Goal: Task Accomplishment & Management: Manage account settings

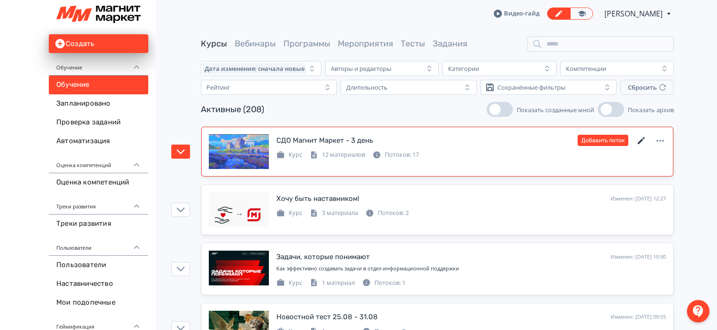
click at [644, 139] on icon at bounding box center [641, 140] width 11 height 11
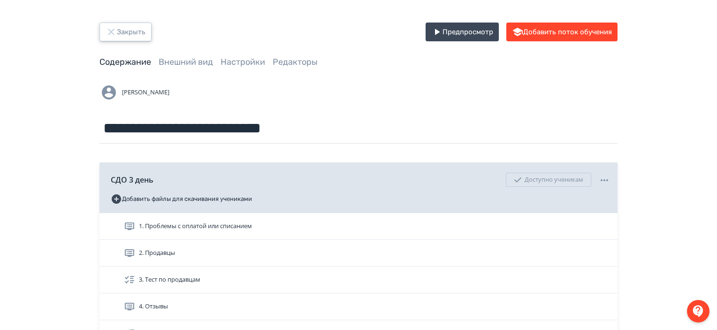
click at [127, 28] on button "Закрыть" at bounding box center [125, 32] width 52 height 19
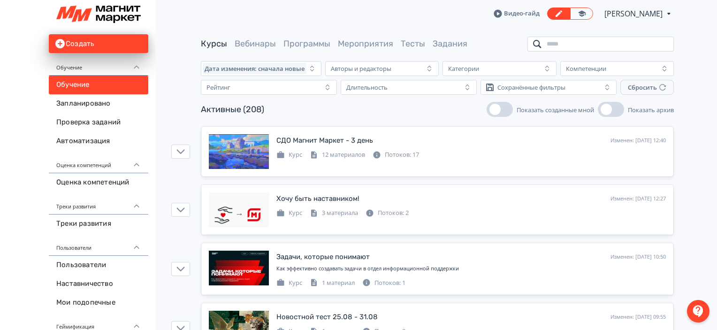
click at [593, 43] on input "search" at bounding box center [600, 44] width 146 height 15
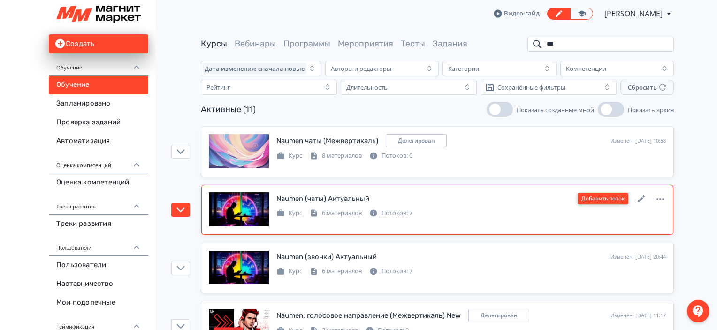
type input "***"
click at [610, 199] on button "Добавить поток" at bounding box center [602, 198] width 51 height 11
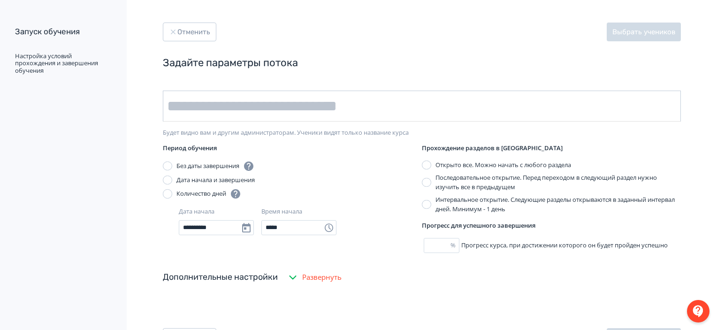
click at [281, 108] on input "text" at bounding box center [422, 106] width 518 height 31
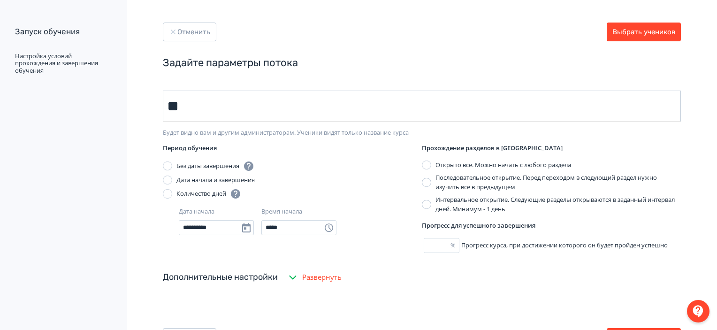
type input "*"
type input "********"
click at [651, 32] on button "Выбрать учеников" at bounding box center [644, 32] width 74 height 19
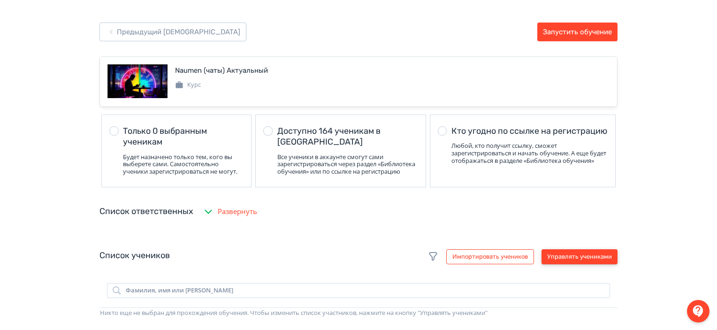
click at [598, 264] on button "Управлять учениками" at bounding box center [579, 256] width 76 height 15
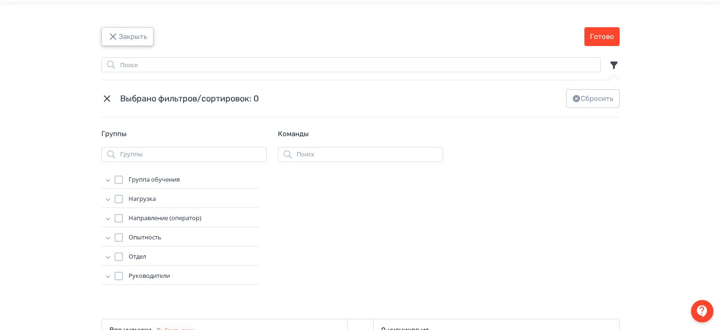
click at [141, 30] on button "Закрыть" at bounding box center [127, 36] width 52 height 19
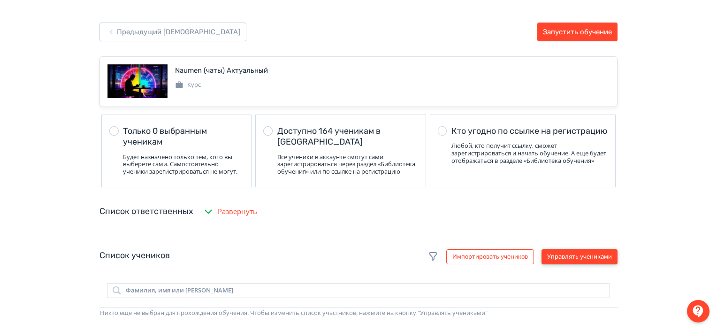
click at [546, 264] on button "Управлять учениками" at bounding box center [579, 256] width 76 height 15
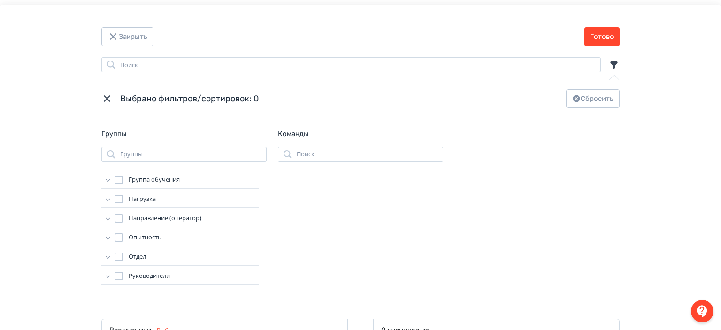
click at [105, 179] on icon "Modal" at bounding box center [107, 179] width 9 height 9
click at [129, 195] on div "Modal" at bounding box center [128, 192] width 8 height 8
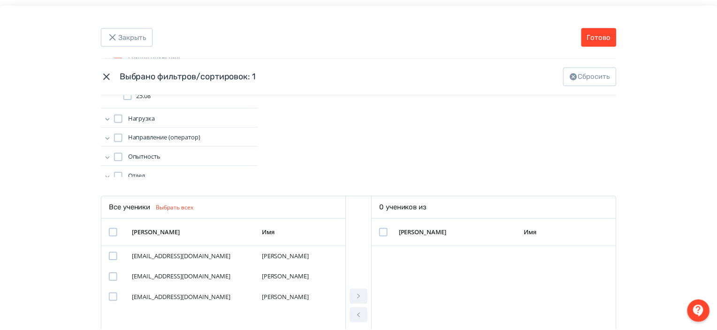
scroll to position [126, 0]
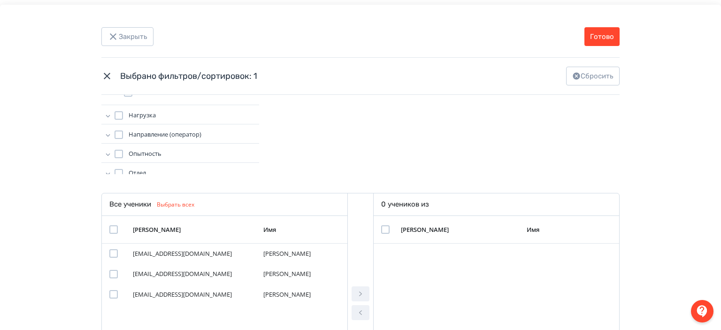
click at [113, 231] on div "Modal" at bounding box center [113, 229] width 8 height 8
click at [360, 298] on icon "Modal" at bounding box center [360, 293] width 11 height 11
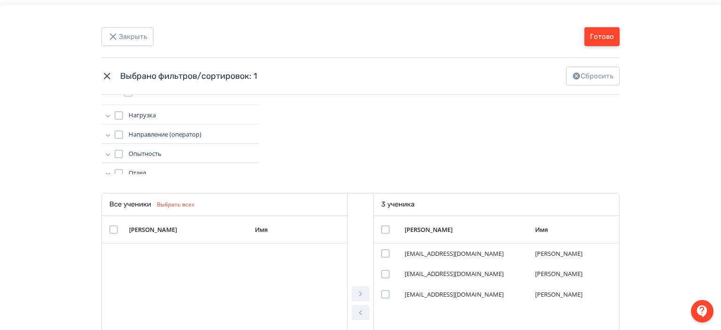
click at [612, 30] on button "Готово" at bounding box center [601, 36] width 35 height 19
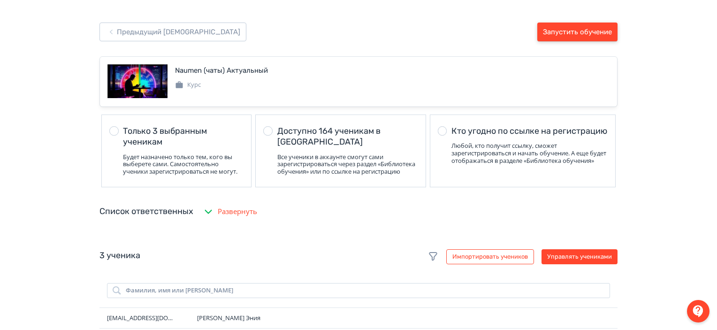
click at [582, 29] on button "Запустить обучение" at bounding box center [577, 32] width 80 height 19
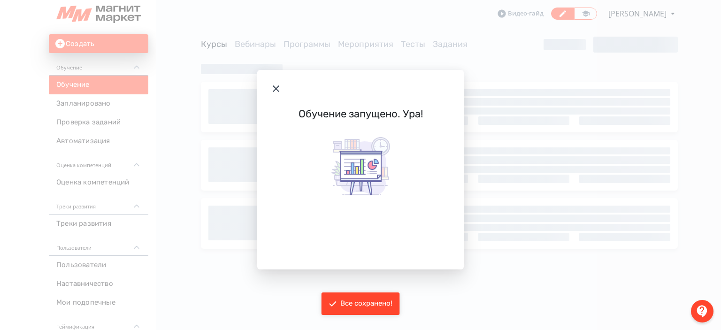
click at [278, 87] on icon "Modal" at bounding box center [275, 88] width 11 height 11
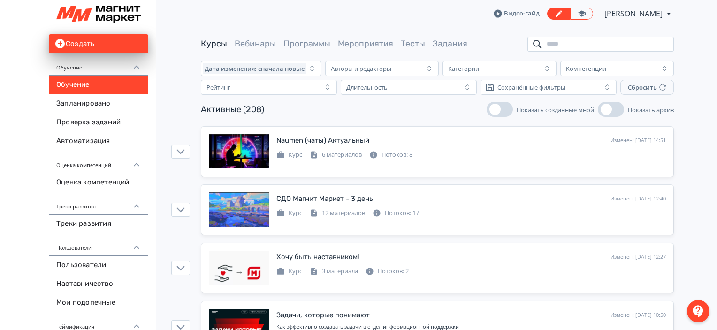
click at [608, 38] on input "search" at bounding box center [600, 44] width 146 height 15
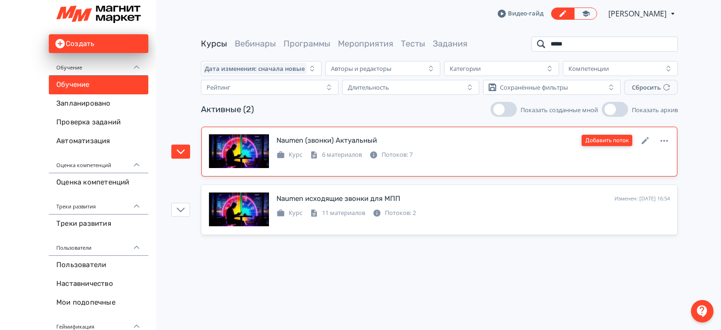
type input "*****"
click at [619, 143] on button "Добавить поток" at bounding box center [606, 140] width 51 height 11
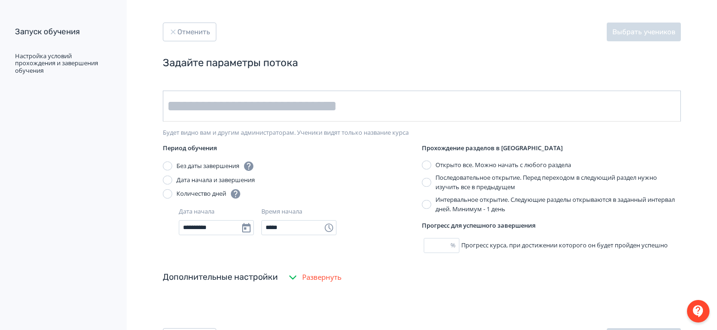
click at [345, 110] on input "text" at bounding box center [422, 106] width 518 height 31
type input "********"
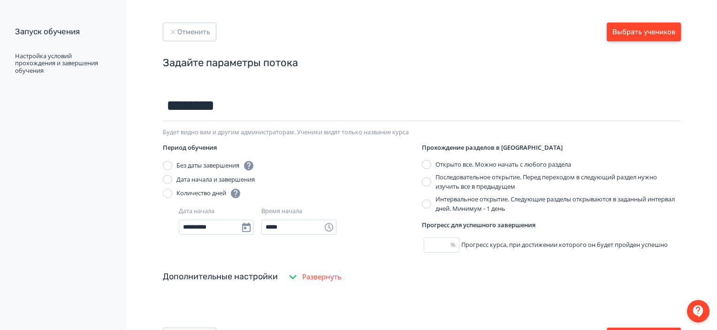
click at [661, 35] on button "Выбрать учеников" at bounding box center [644, 32] width 74 height 19
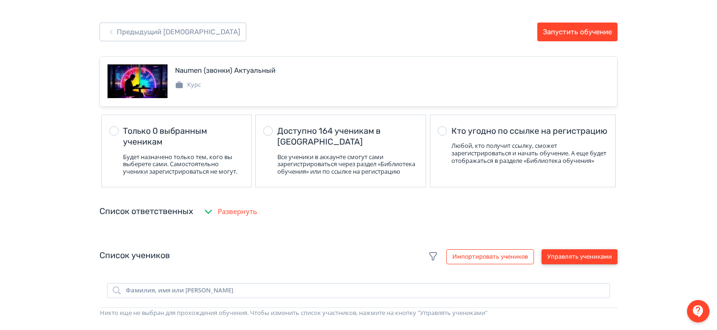
click at [573, 263] on button "Управлять учениками" at bounding box center [579, 256] width 76 height 15
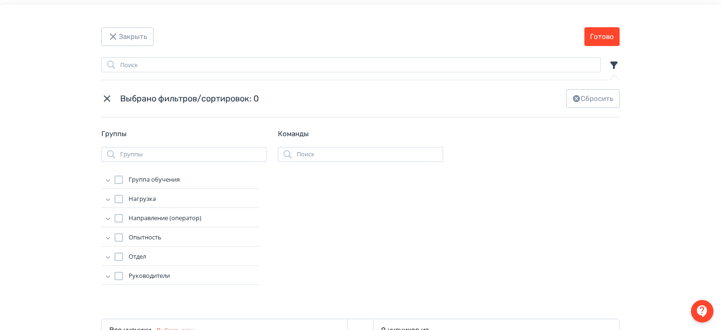
click at [106, 180] on icon "Modal" at bounding box center [108, 180] width 4 height 2
click at [125, 193] on div "Modal" at bounding box center [128, 192] width 8 height 8
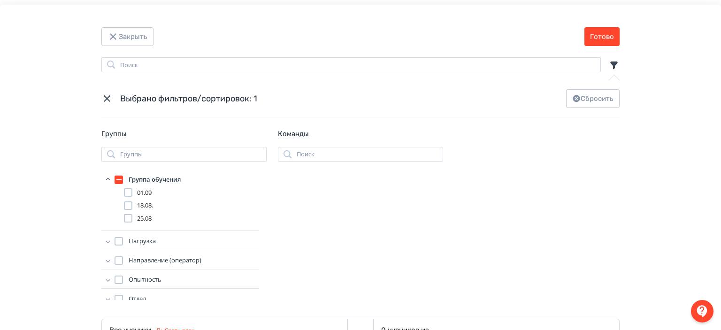
scroll to position [213, 0]
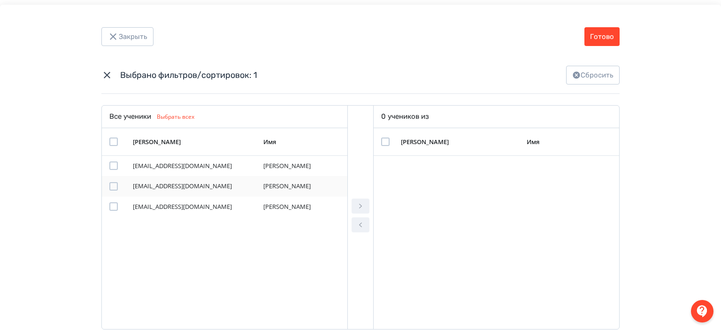
click at [109, 187] on div "Modal" at bounding box center [113, 186] width 8 height 8
click at [112, 207] on div "Modal" at bounding box center [113, 206] width 8 height 8
click at [358, 210] on icon "Modal" at bounding box center [360, 205] width 11 height 11
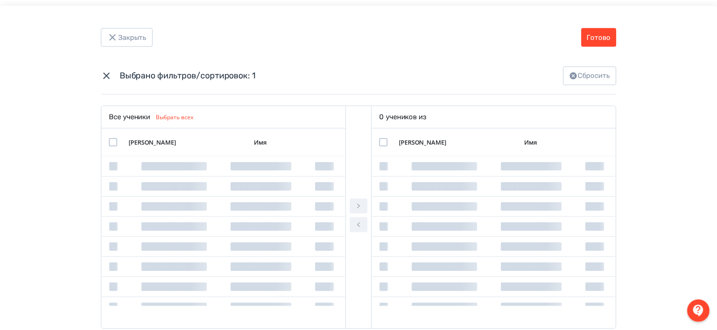
scroll to position [213, 0]
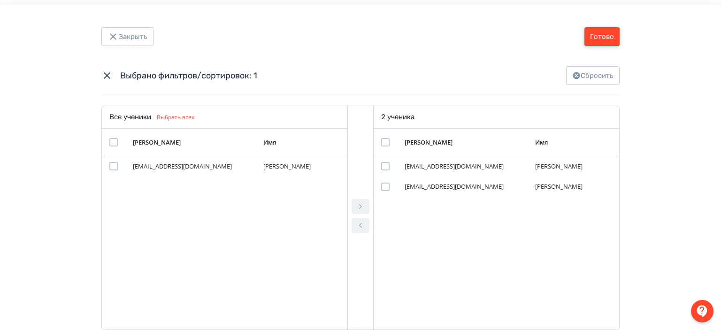
click at [615, 45] on button "Готово" at bounding box center [601, 36] width 35 height 19
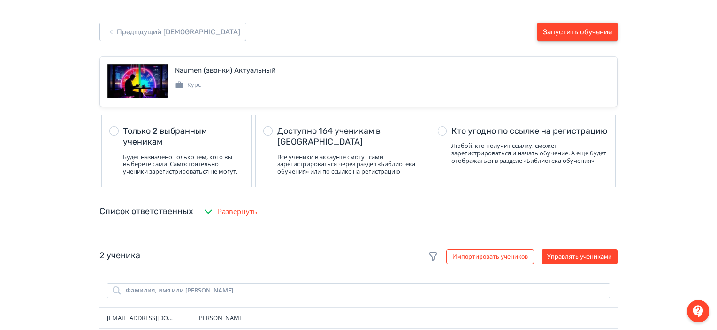
click at [592, 36] on button "Запустить обучение" at bounding box center [577, 32] width 80 height 19
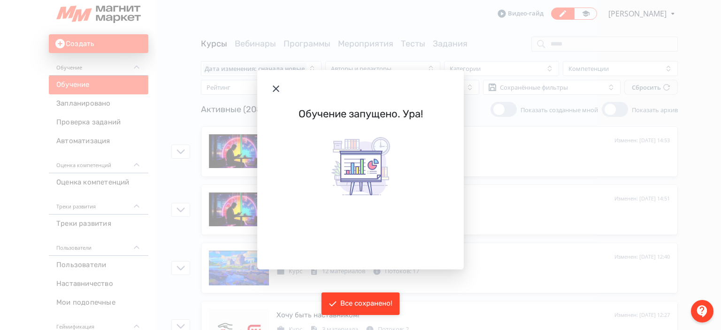
click at [273, 88] on icon "Modal" at bounding box center [275, 88] width 11 height 11
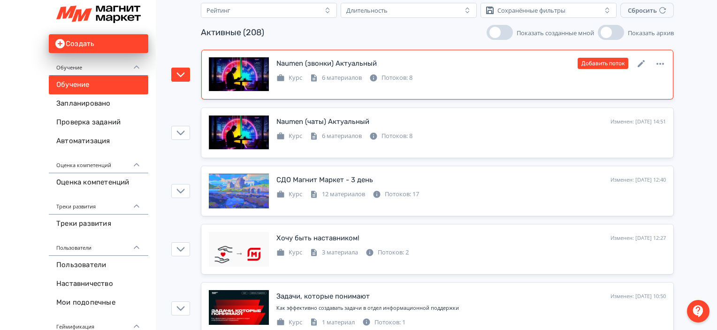
scroll to position [90, 0]
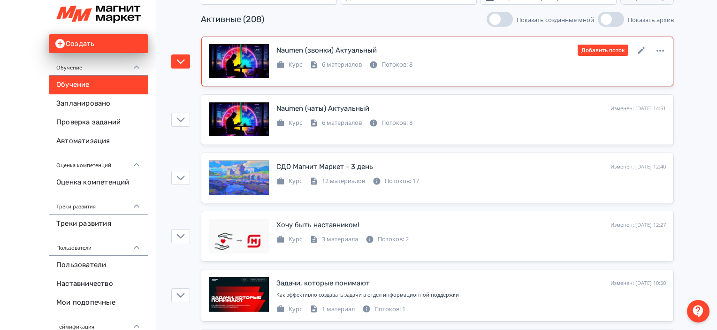
click at [443, 72] on div "Naumen (звонки) Актуальный Изменен: [DATE] 14:53 Добавить поток Курс 6 материал…" at bounding box center [437, 61] width 457 height 35
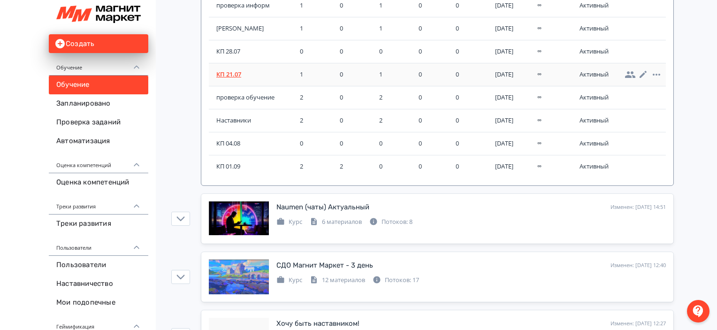
scroll to position [246, 0]
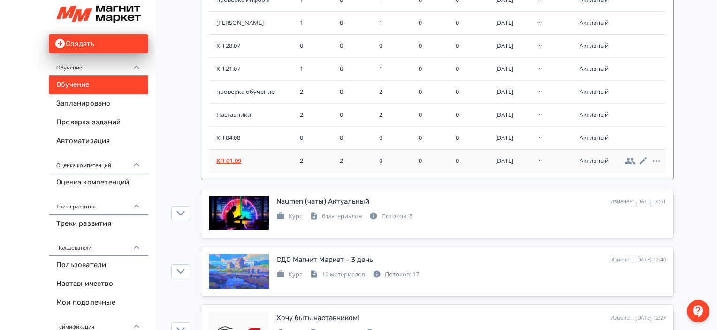
click at [243, 157] on span "КП 01.09" at bounding box center [256, 160] width 80 height 9
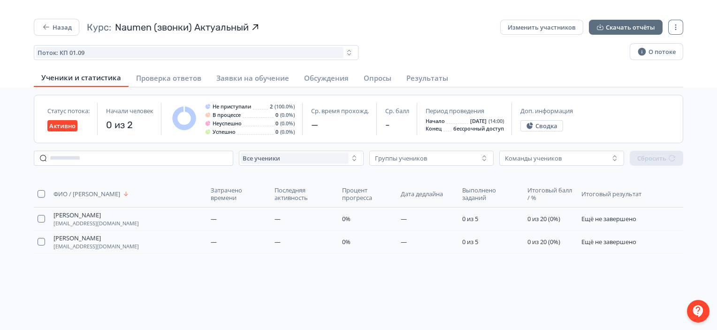
click at [73, 39] on div "Назад Курс: Naumen (звонки) Актуальный Изменить участников Скачать отчёты Поток…" at bounding box center [358, 40] width 649 height 43
click at [65, 31] on button "Назад" at bounding box center [57, 27] width 46 height 17
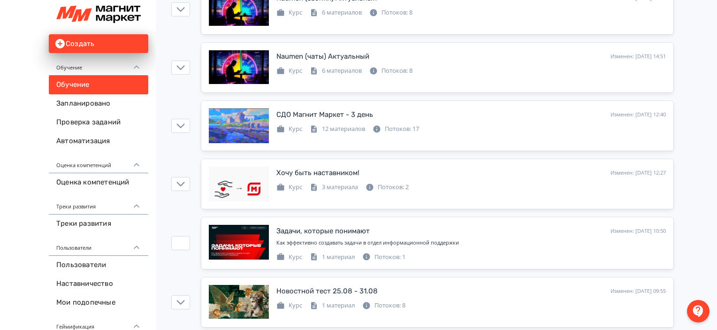
scroll to position [142, 0]
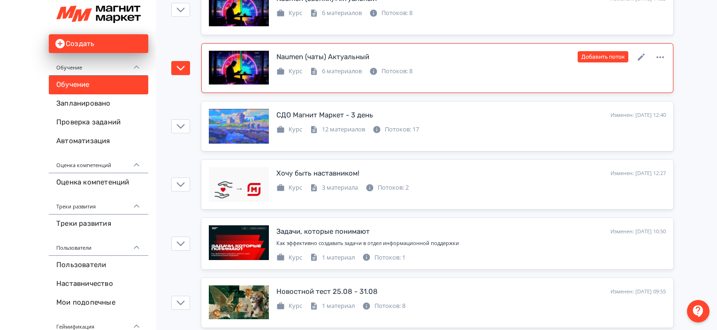
click at [473, 74] on div "Курс 6 материалов Потоков: 8" at bounding box center [470, 70] width 389 height 11
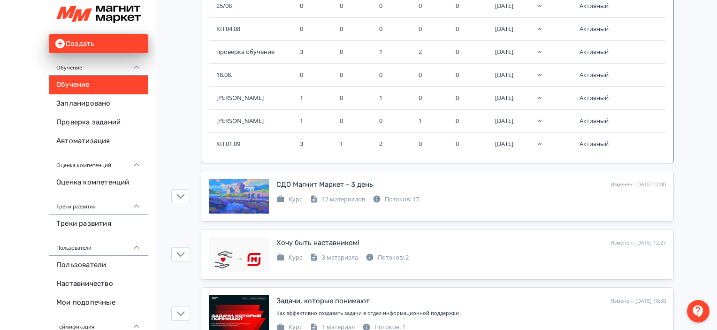
scroll to position [322, 0]
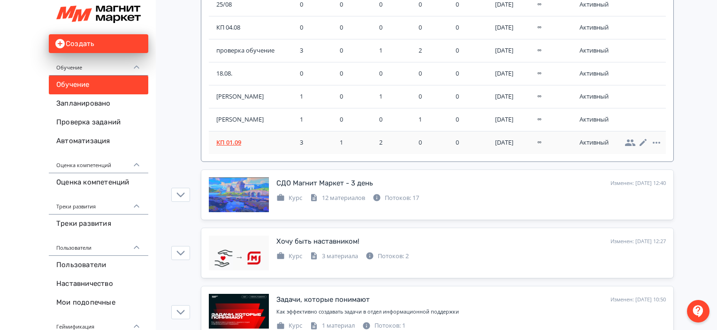
click at [236, 143] on span "КП 01.09" at bounding box center [256, 142] width 80 height 9
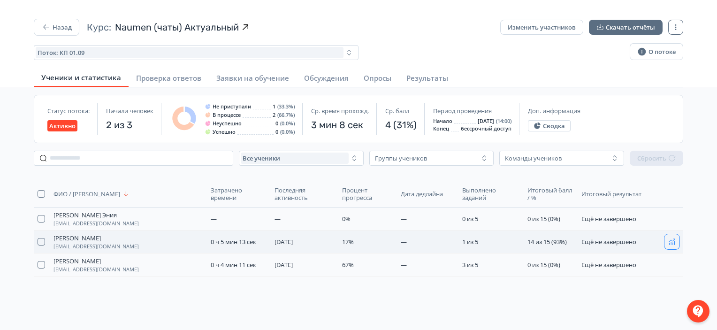
click at [669, 245] on button "button" at bounding box center [671, 241] width 15 height 15
click at [71, 26] on button "Назад" at bounding box center [57, 27] width 46 height 17
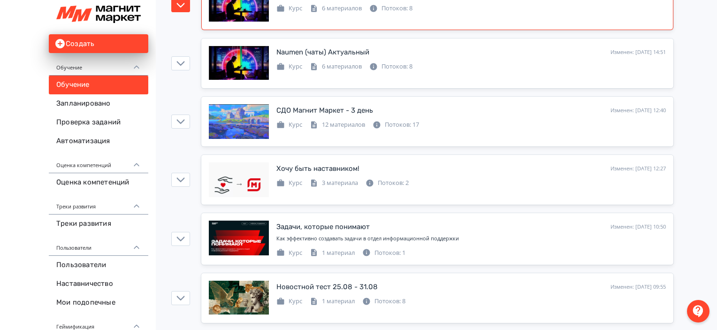
scroll to position [152, 0]
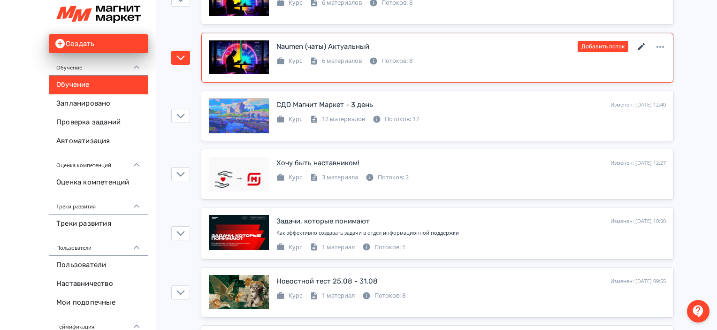
click at [642, 45] on icon at bounding box center [641, 46] width 7 height 7
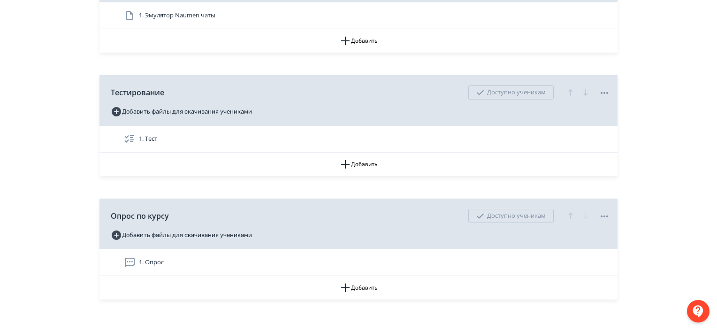
scroll to position [533, 0]
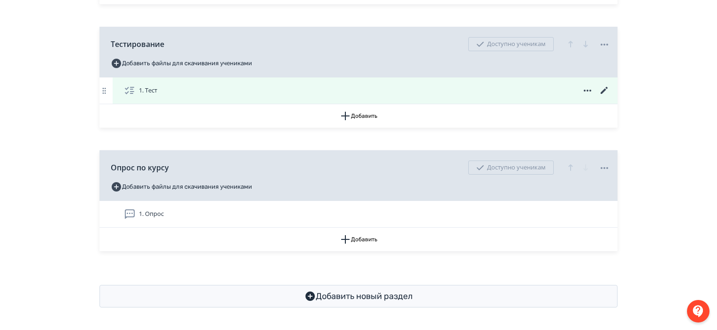
click at [604, 90] on icon at bounding box center [603, 90] width 7 height 7
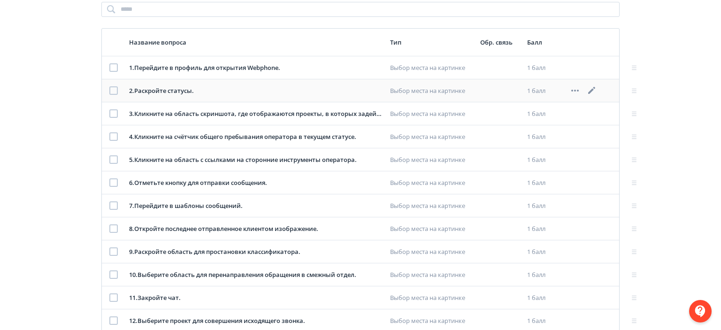
scroll to position [124, 0]
click at [589, 112] on icon at bounding box center [589, 112] width 7 height 7
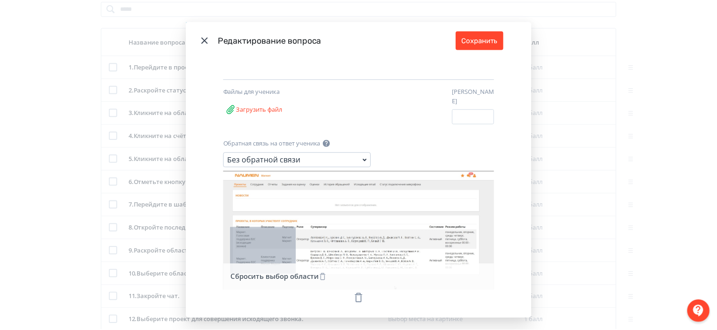
scroll to position [155, 0]
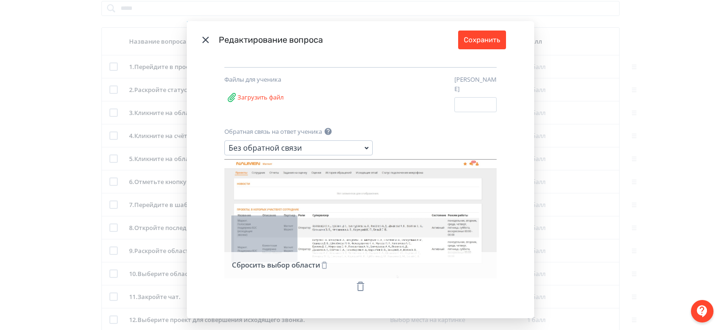
click at [317, 256] on button "Сбросить выбор области" at bounding box center [280, 265] width 100 height 19
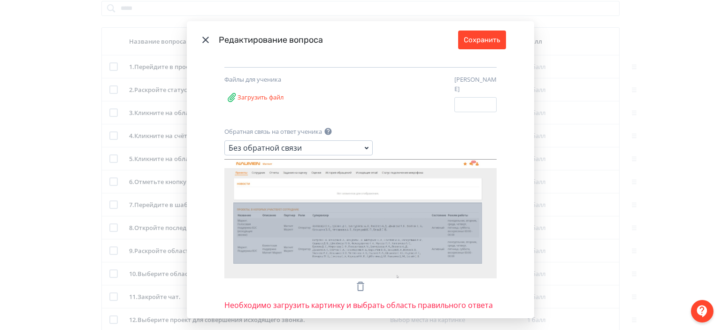
drag, startPoint x: 231, startPoint y: 196, endPoint x: 477, endPoint y: 257, distance: 253.3
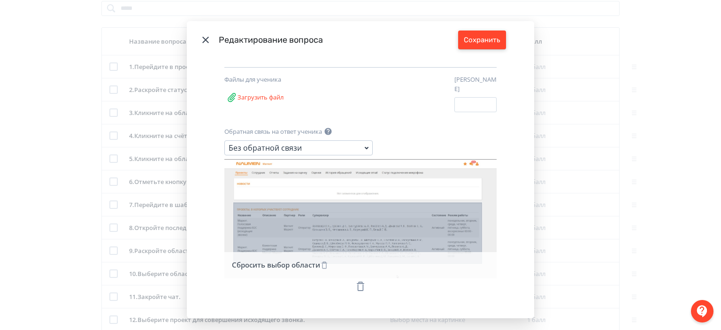
click at [479, 42] on button "Сохранить" at bounding box center [482, 39] width 48 height 19
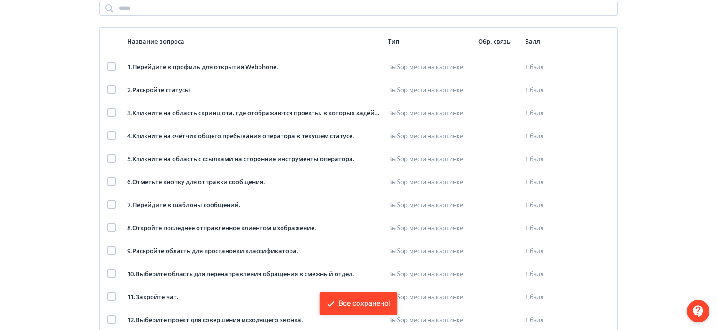
scroll to position [0, 0]
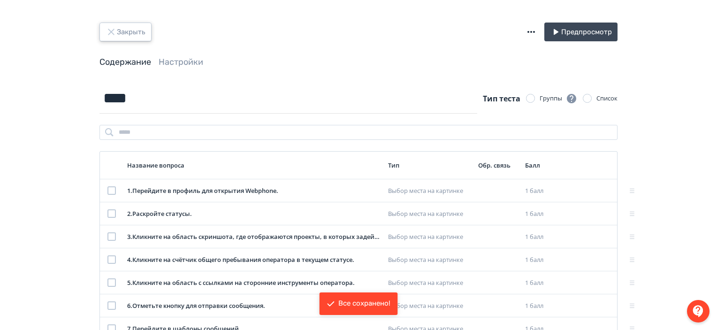
click at [108, 30] on icon "button" at bounding box center [111, 31] width 11 height 11
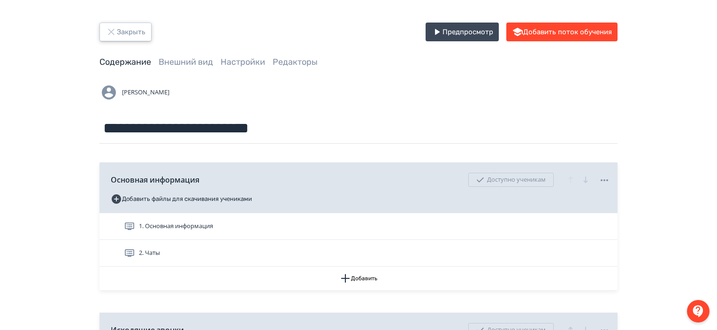
click at [129, 31] on button "Закрыть" at bounding box center [125, 32] width 52 height 19
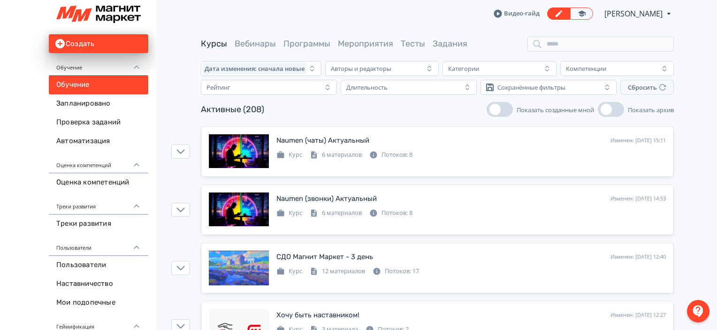
click at [298, 18] on div "Видео-гайд [PERSON_NAME] PRO Повысьте эффективность платформы при помощи дополн…" at bounding box center [437, 13] width 473 height 27
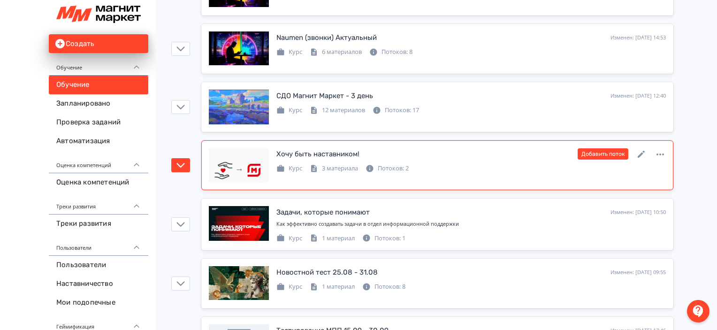
scroll to position [159, 0]
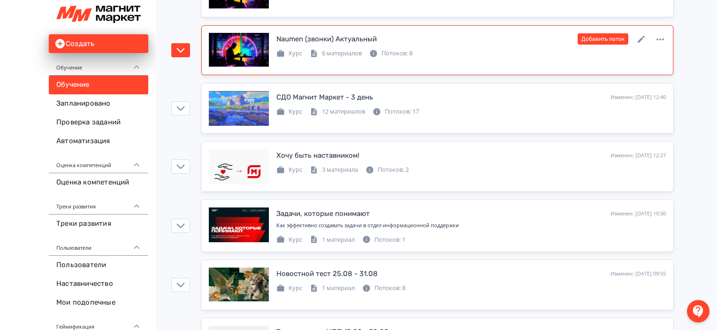
click at [482, 60] on div "Naumen (звонки) Актуальный Изменен: [DATE] 14:53 Добавить поток Курс 6 материал…" at bounding box center [437, 50] width 457 height 35
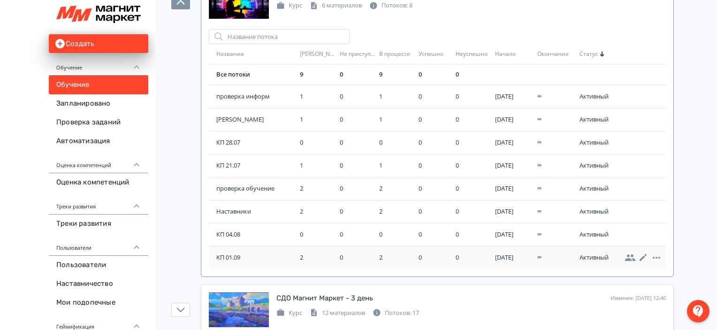
scroll to position [206, 0]
click at [237, 260] on span "КП 01.09" at bounding box center [256, 258] width 80 height 9
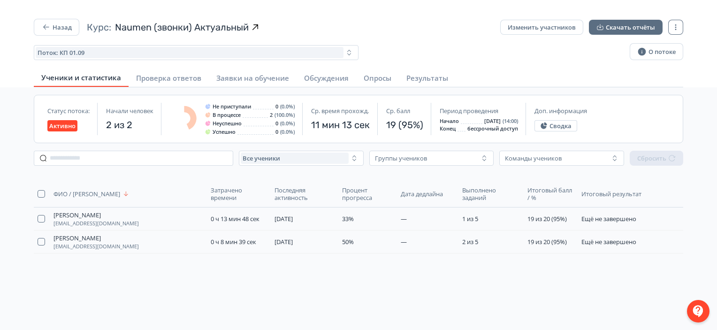
scroll to position [87, 0]
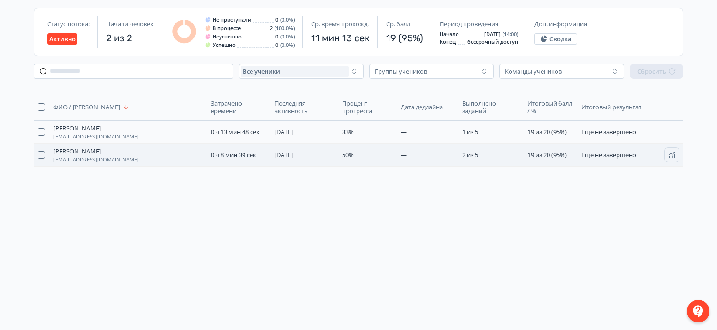
click at [155, 155] on td "[PERSON_NAME] [PERSON_NAME][EMAIL_ADDRESS][DOMAIN_NAME]" at bounding box center [128, 155] width 157 height 23
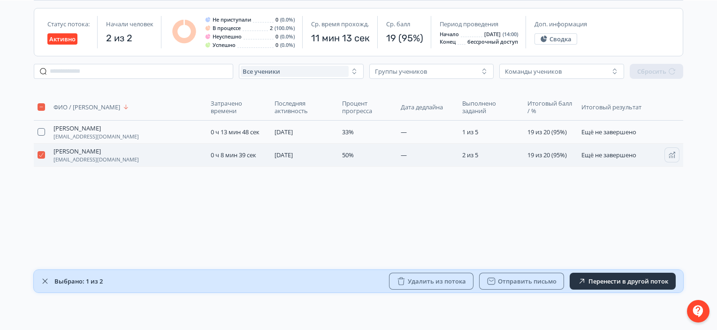
click at [452, 152] on td "—" at bounding box center [427, 155] width 61 height 23
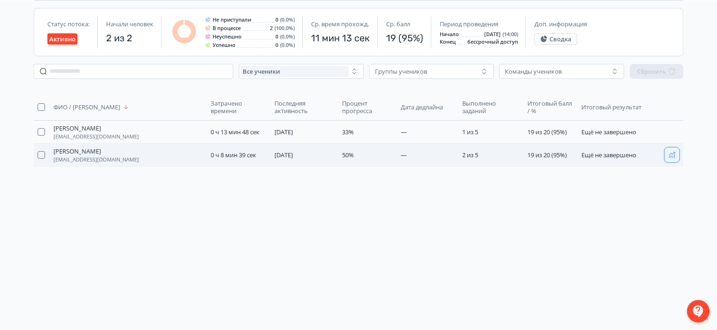
click at [668, 152] on icon "button" at bounding box center [672, 155] width 8 height 8
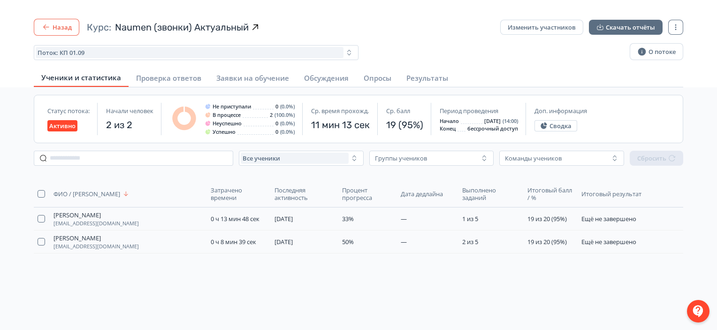
click at [52, 26] on button "Назад" at bounding box center [57, 27] width 46 height 17
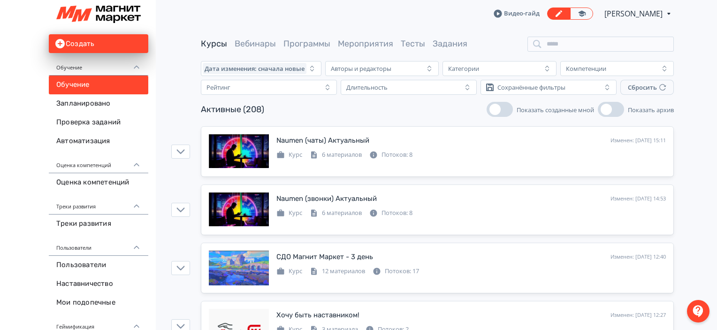
scroll to position [4, 0]
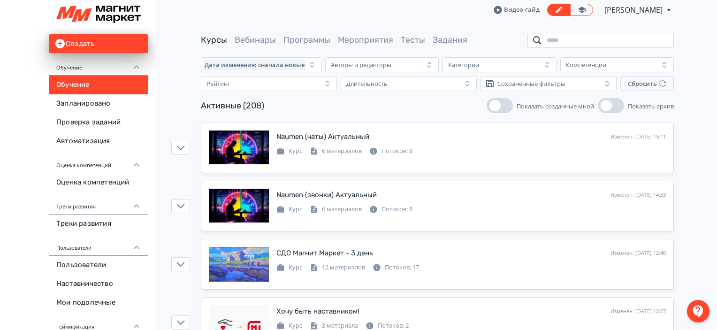
click at [578, 42] on input "search" at bounding box center [600, 40] width 146 height 15
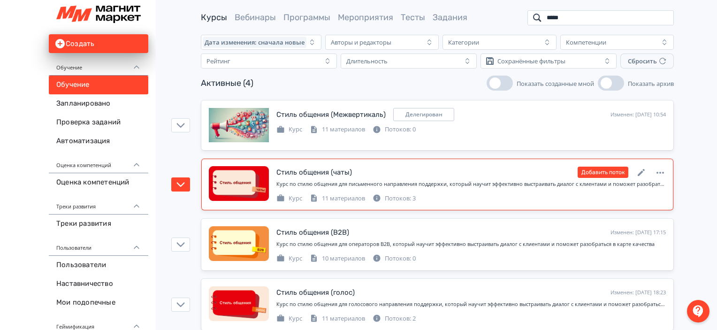
scroll to position [43, 0]
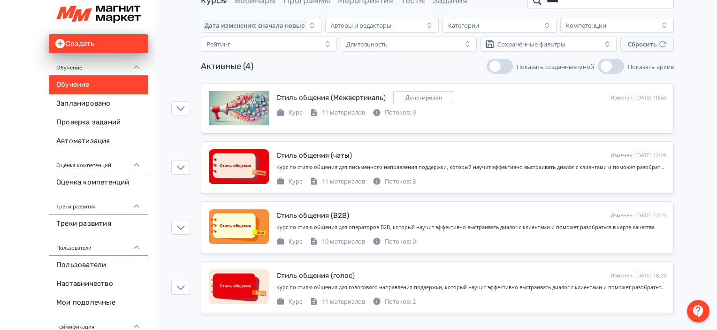
type input "*****"
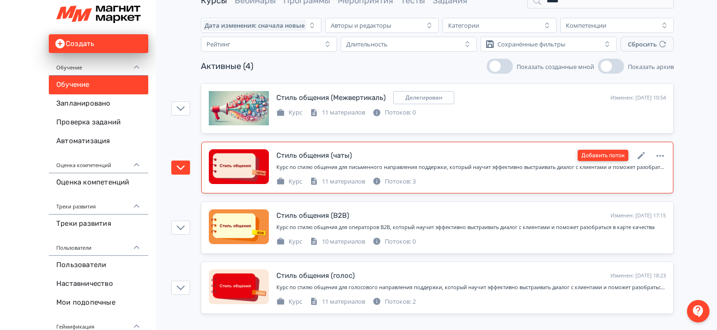
click at [611, 152] on button "Добавить поток" at bounding box center [602, 155] width 51 height 11
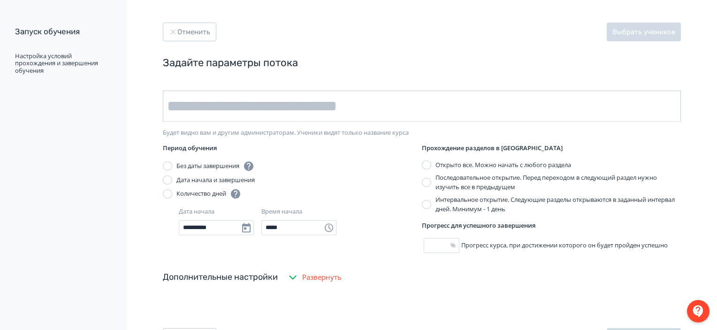
click at [299, 102] on input "text" at bounding box center [422, 106] width 518 height 31
type input "********"
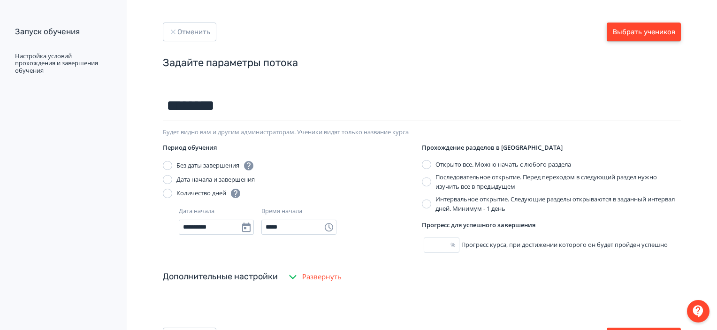
click at [657, 33] on button "Выбрать учеников" at bounding box center [644, 32] width 74 height 19
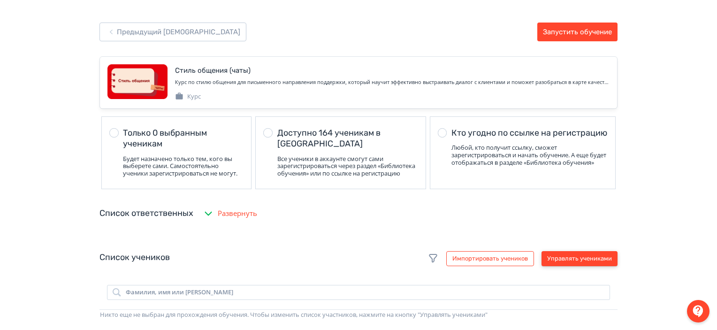
click at [572, 266] on button "Управлять учениками" at bounding box center [579, 258] width 76 height 15
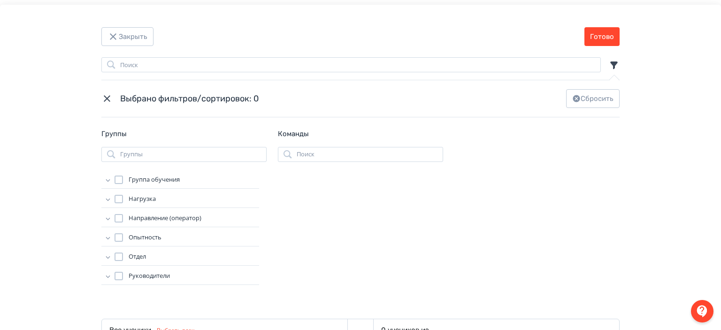
click at [109, 179] on icon "Modal" at bounding box center [107, 179] width 9 height 9
click at [128, 193] on div "Modal" at bounding box center [128, 192] width 8 height 8
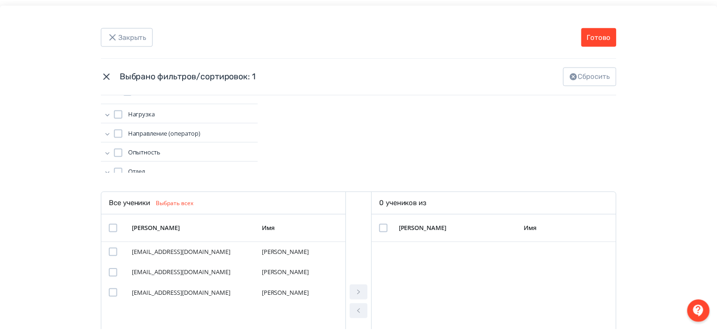
scroll to position [131, 0]
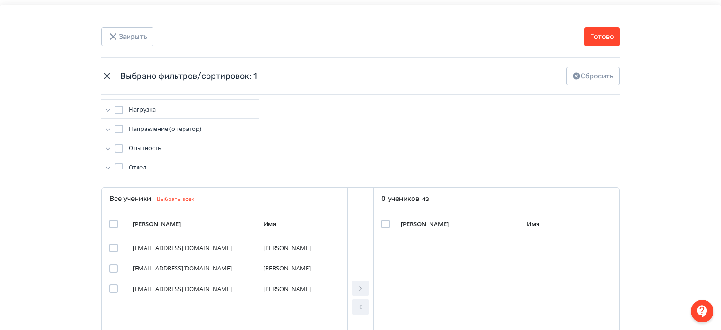
click at [114, 221] on div "Modal" at bounding box center [113, 224] width 8 height 8
click at [355, 288] on icon "Modal" at bounding box center [360, 287] width 11 height 11
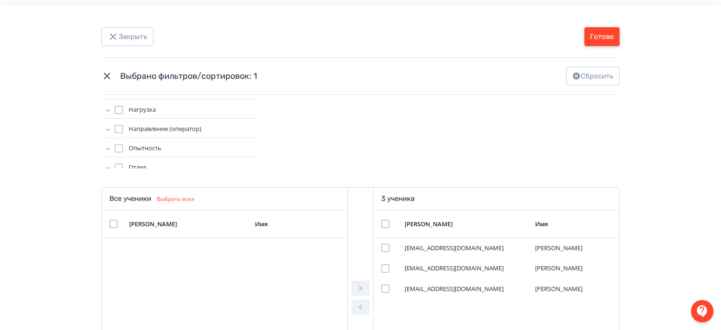
click at [611, 31] on button "Готово" at bounding box center [601, 36] width 35 height 19
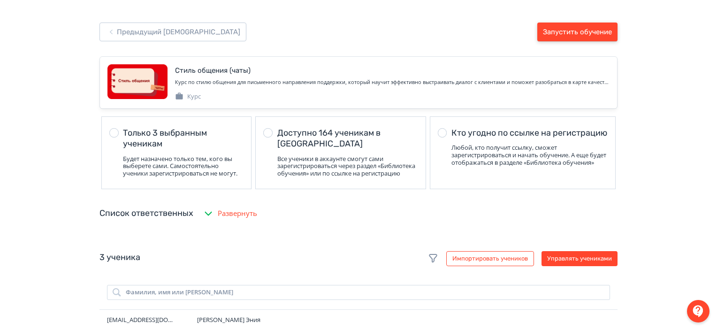
click at [611, 31] on button "Запустить обучение" at bounding box center [577, 32] width 80 height 19
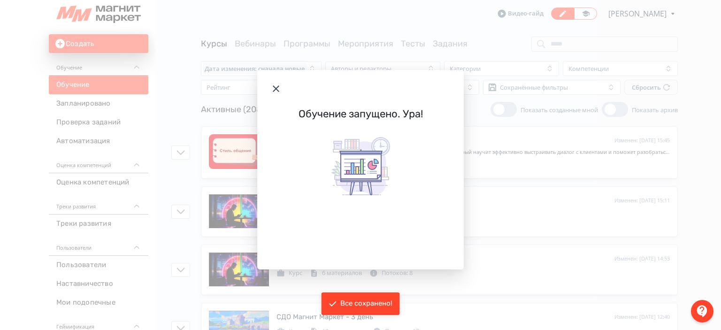
click at [277, 91] on icon "Modal" at bounding box center [275, 88] width 11 height 11
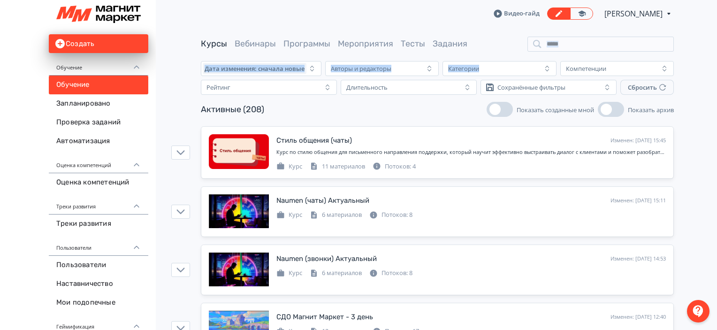
drag, startPoint x: 561, startPoint y: 53, endPoint x: 565, endPoint y: 48, distance: 5.6
click at [565, 48] on input "search" at bounding box center [600, 44] width 146 height 15
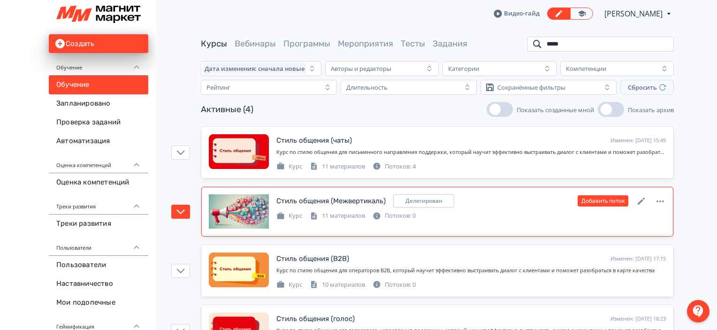
scroll to position [43, 0]
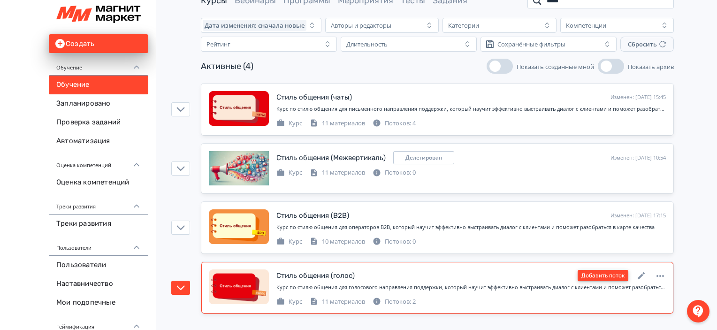
type input "*****"
click at [618, 273] on button "Добавить поток" at bounding box center [602, 275] width 51 height 11
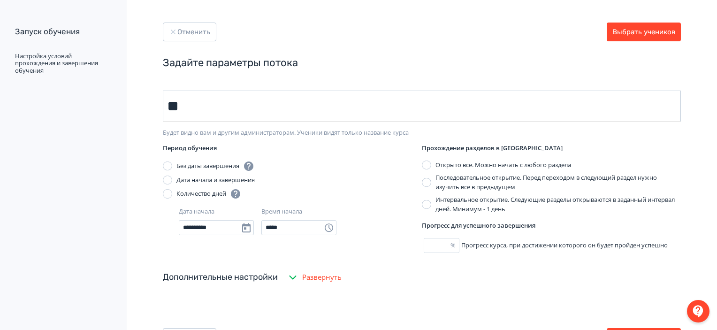
type input "********"
click at [642, 31] on button "Выбрать учеников" at bounding box center [644, 32] width 74 height 19
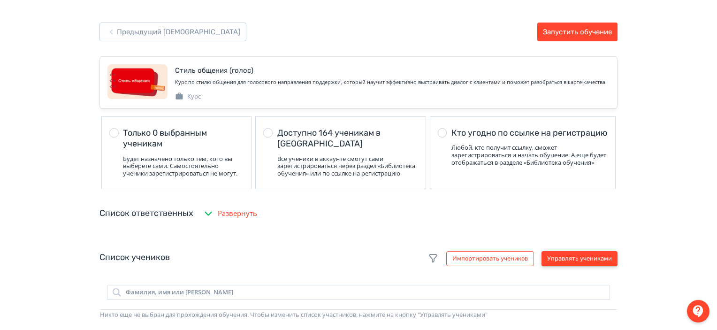
click at [580, 266] on button "Управлять учениками" at bounding box center [579, 258] width 76 height 15
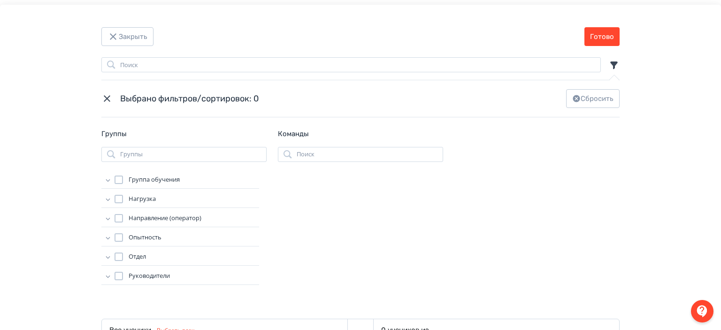
click at [107, 183] on icon "Modal" at bounding box center [107, 179] width 9 height 9
click at [124, 191] on div "Modal" at bounding box center [128, 192] width 8 height 8
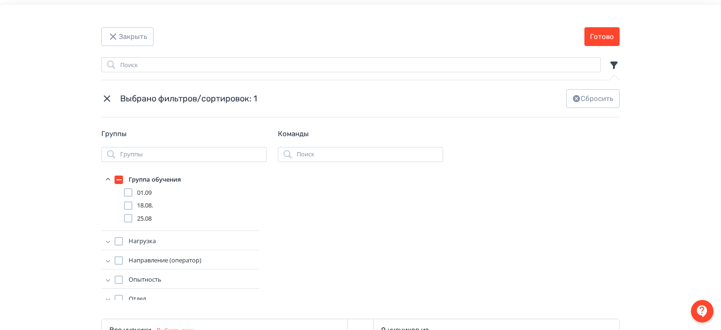
scroll to position [213, 0]
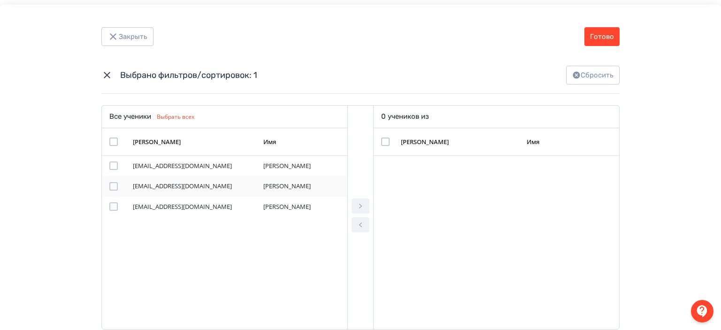
click at [109, 189] on div "Modal" at bounding box center [113, 186] width 8 height 8
click at [109, 209] on div "Modal" at bounding box center [113, 206] width 8 height 8
click at [359, 206] on icon "Modal" at bounding box center [360, 206] width 3 height 5
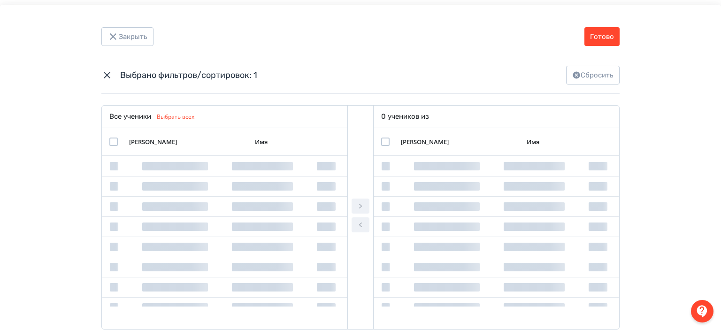
scroll to position [213, 0]
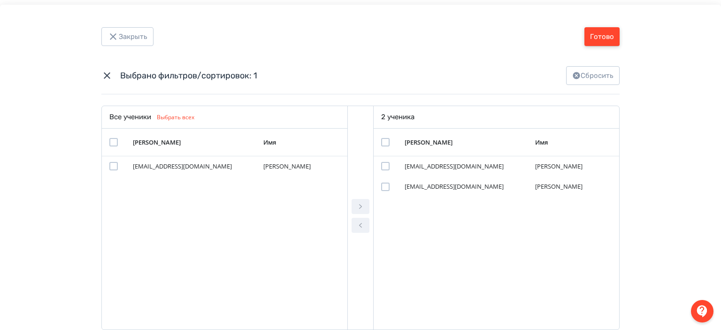
click at [594, 35] on button "Готово" at bounding box center [601, 36] width 35 height 19
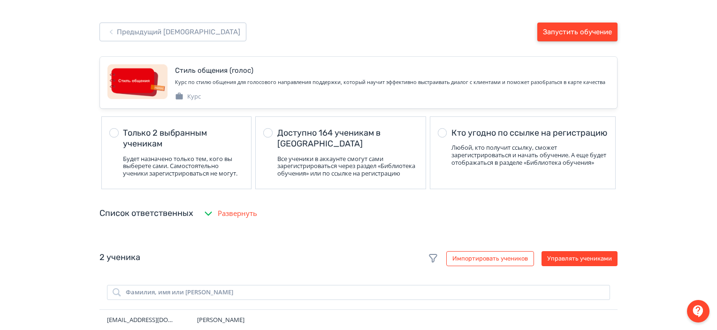
click at [594, 35] on button "Запустить обучение" at bounding box center [577, 32] width 80 height 19
